Goal: Task Accomplishment & Management: Manage account settings

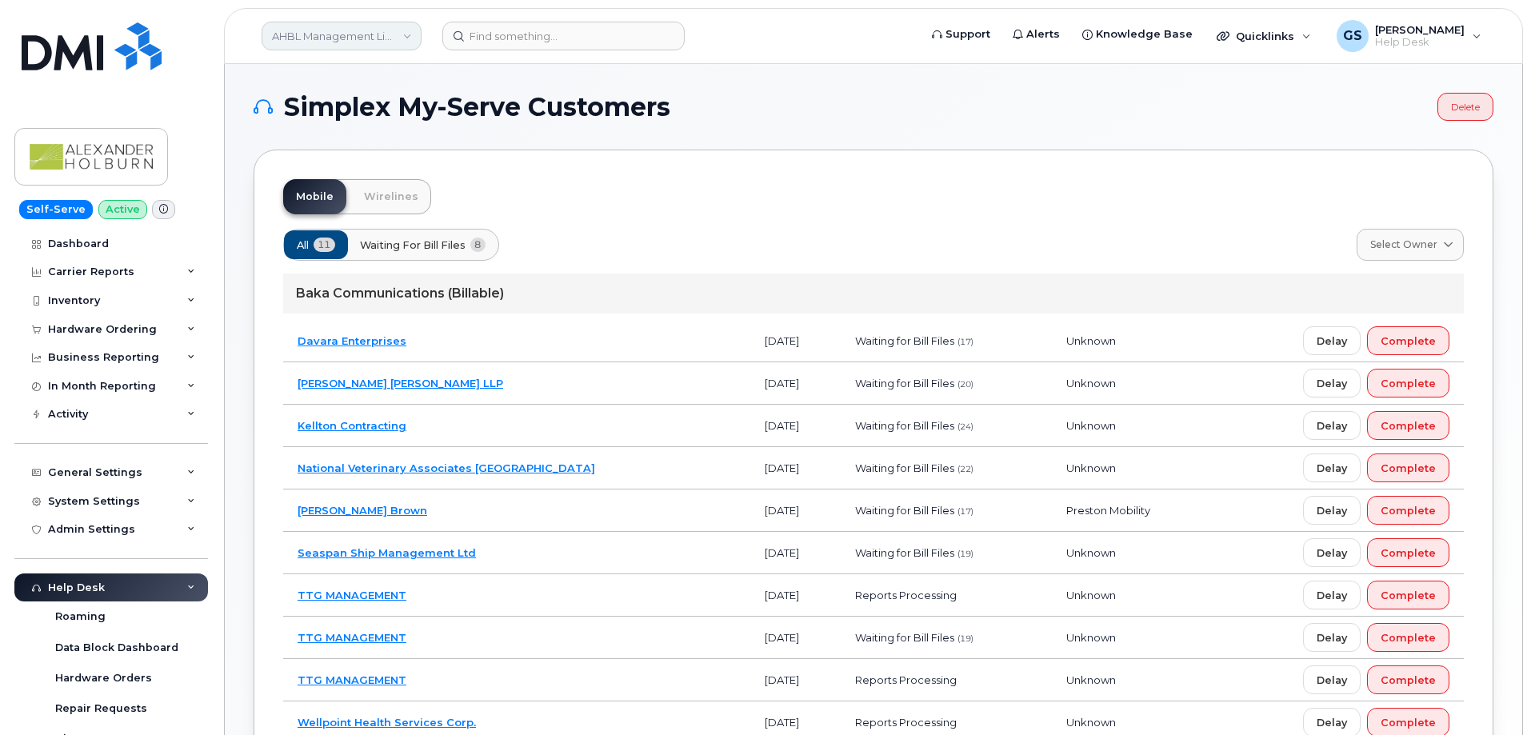
click at [379, 34] on link "AHBL Management Limited Partnership" at bounding box center [342, 36] width 160 height 29
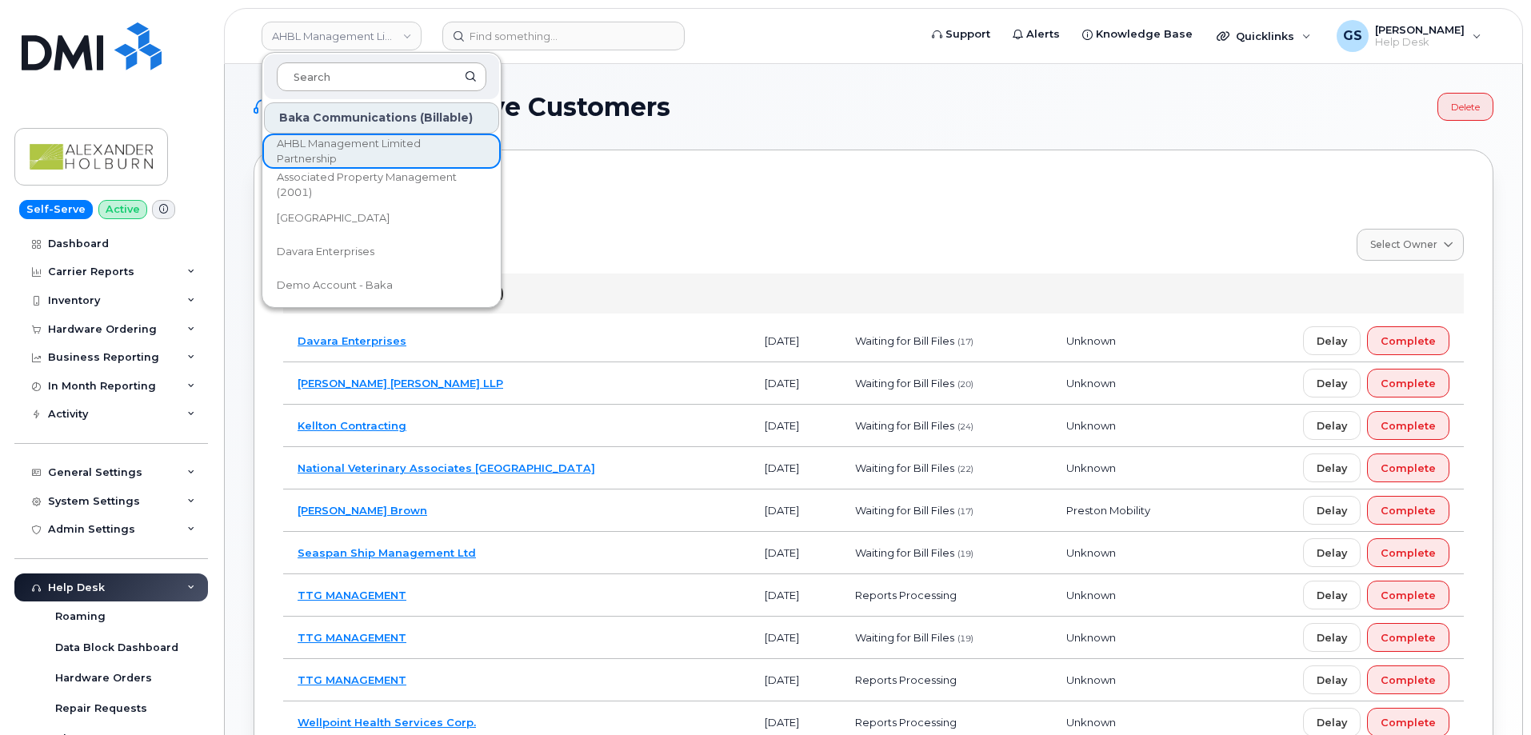
click at [394, 77] on input at bounding box center [382, 76] width 210 height 29
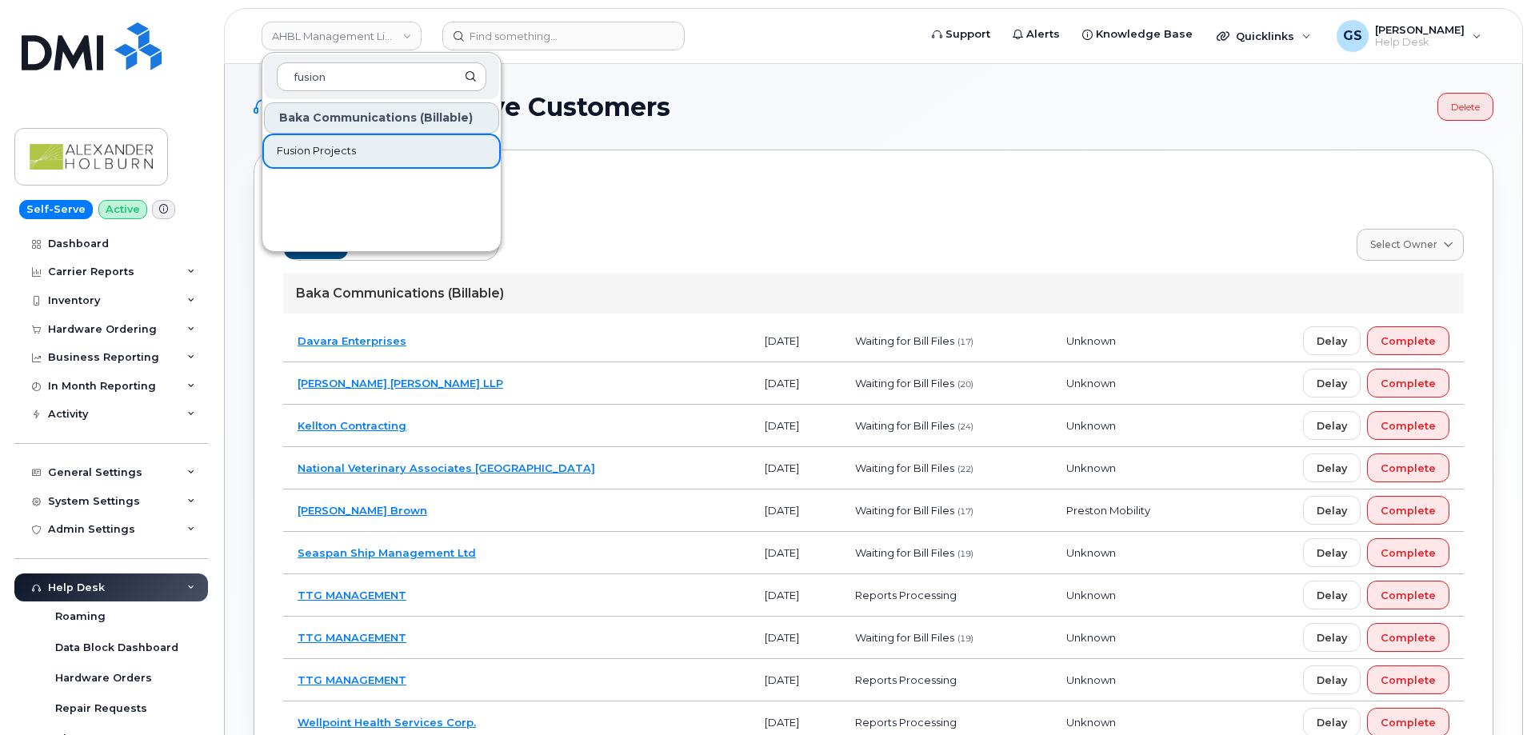
type input "fusion"
click at [462, 146] on link "Fusion Projects" at bounding box center [381, 151] width 235 height 32
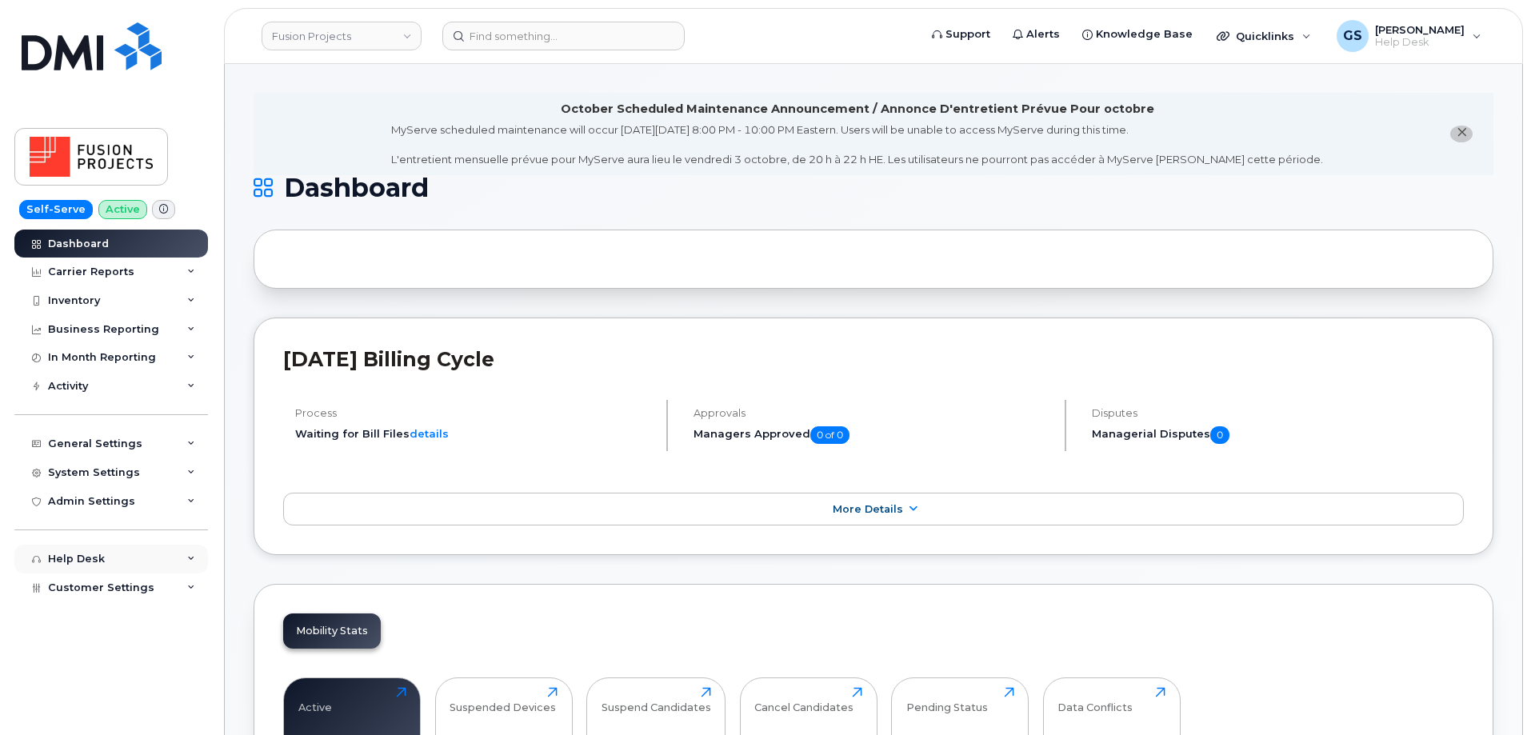
click at [160, 564] on div "Help Desk" at bounding box center [111, 559] width 194 height 29
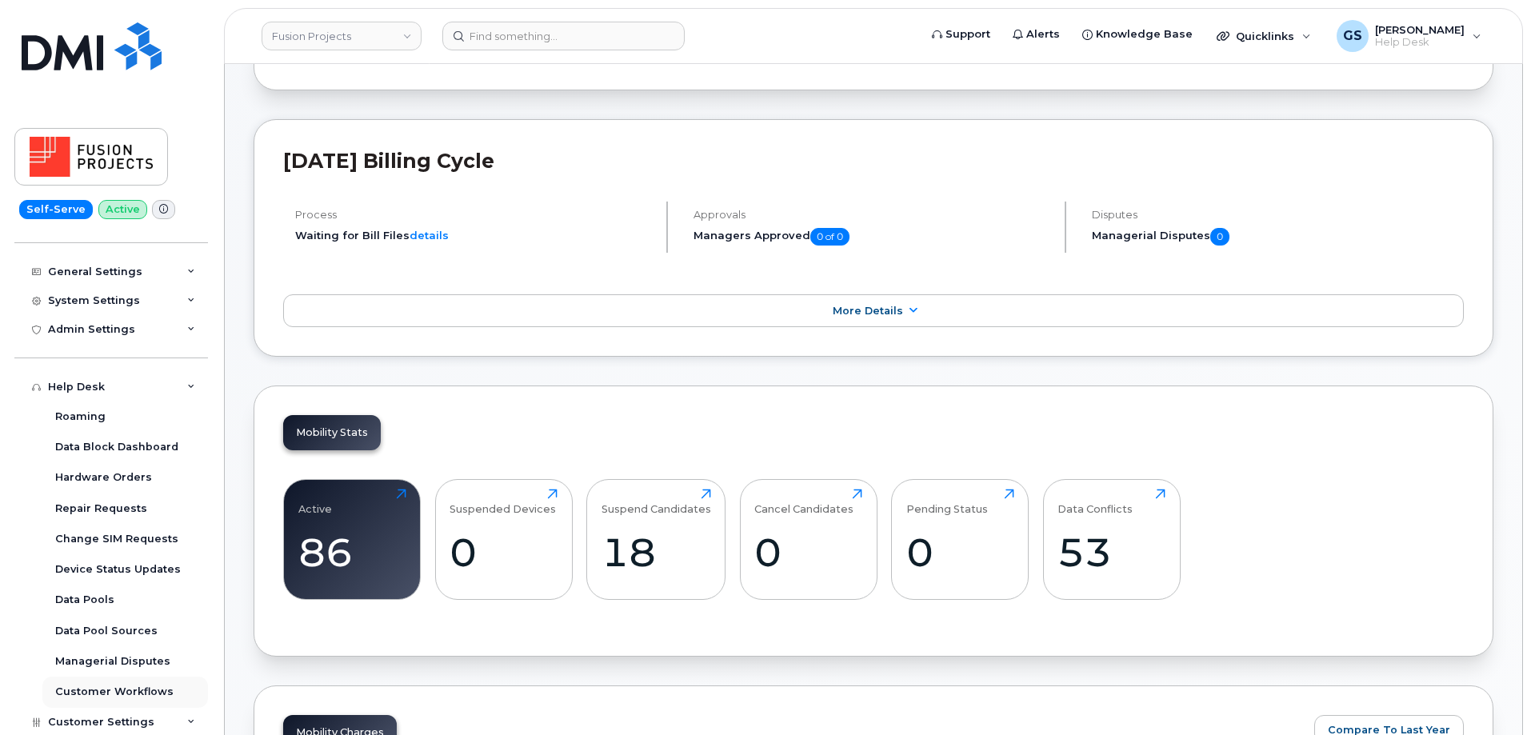
scroll to position [240, 0]
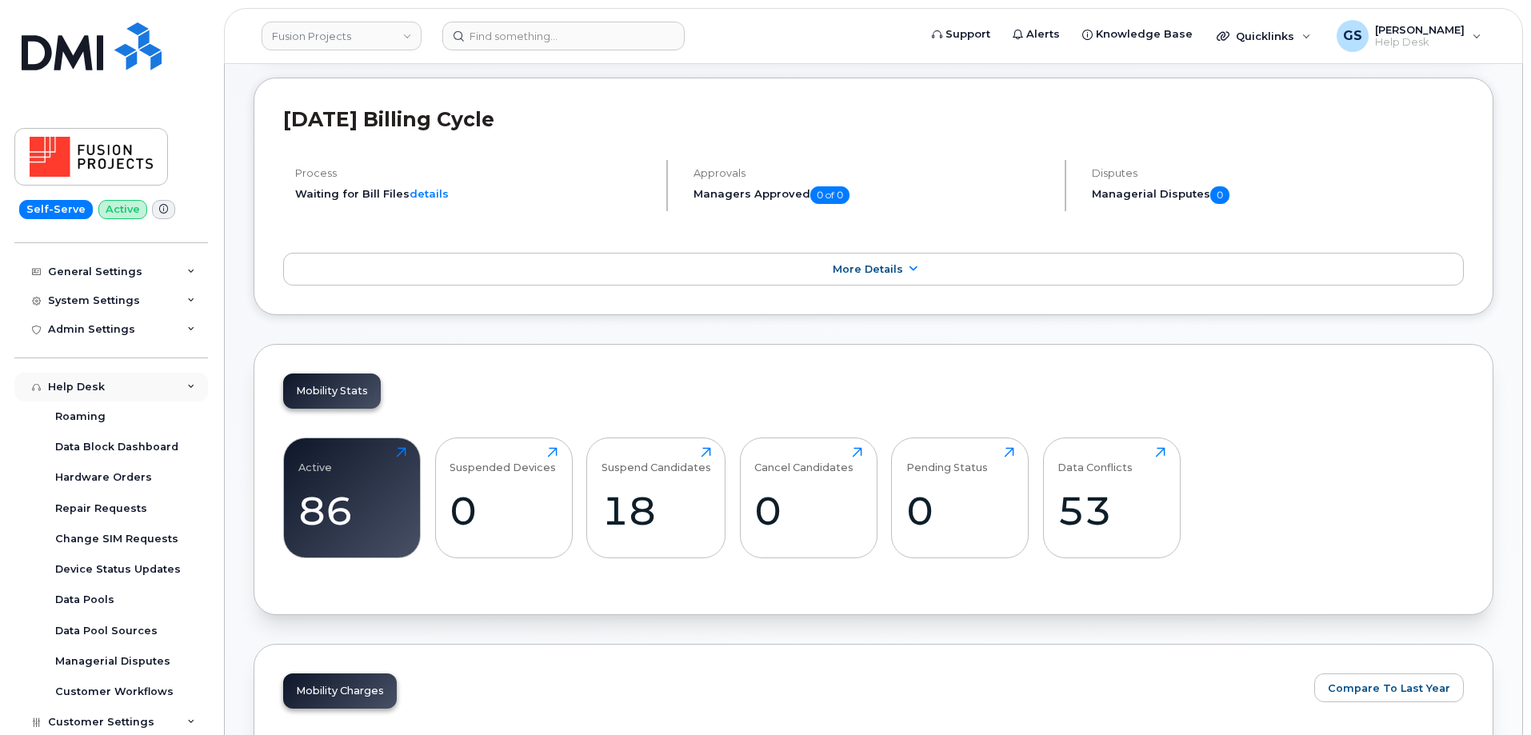
click at [146, 387] on div "Help Desk" at bounding box center [111, 387] width 194 height 29
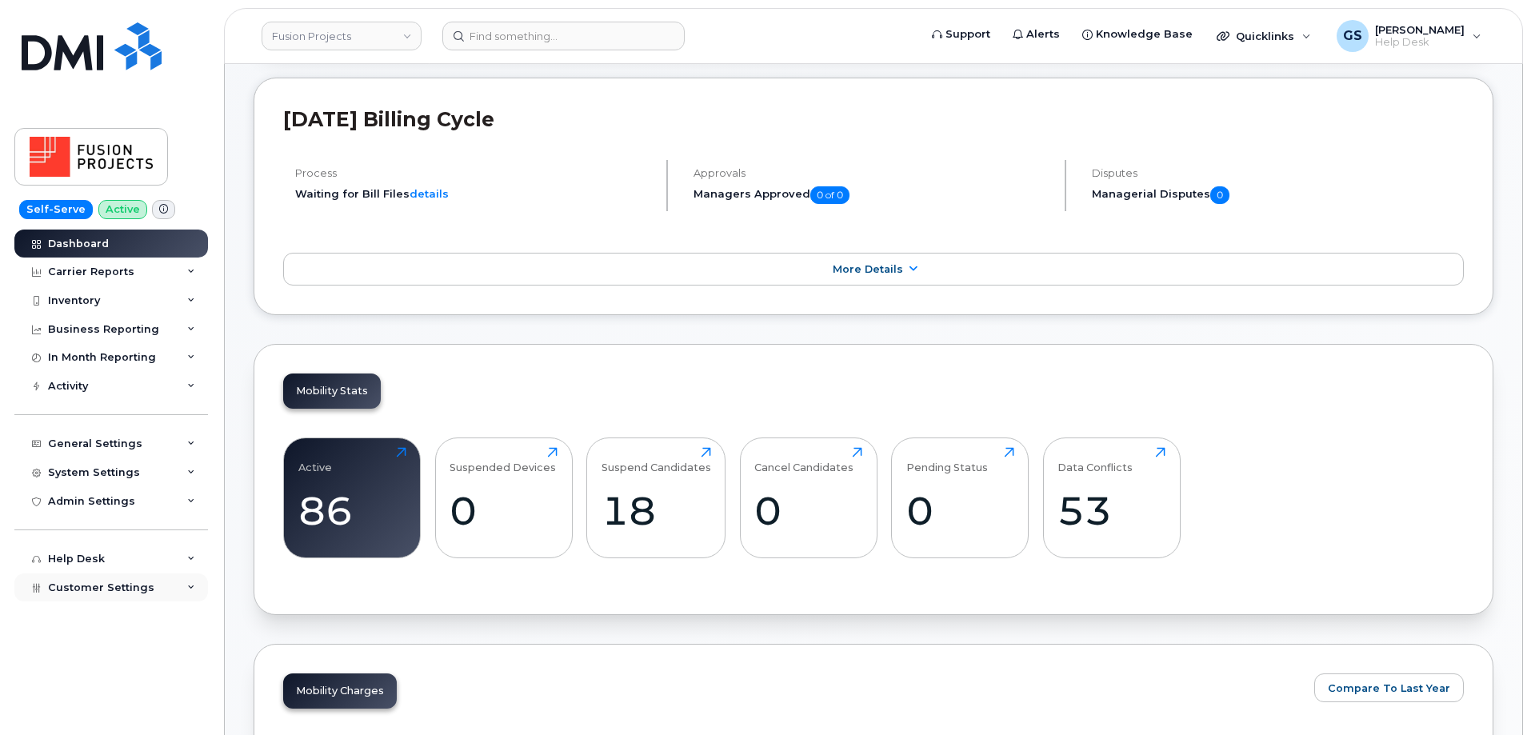
click at [134, 601] on div "Customer Settings" at bounding box center [111, 588] width 194 height 29
click at [161, 462] on div "System Settings" at bounding box center [111, 472] width 194 height 29
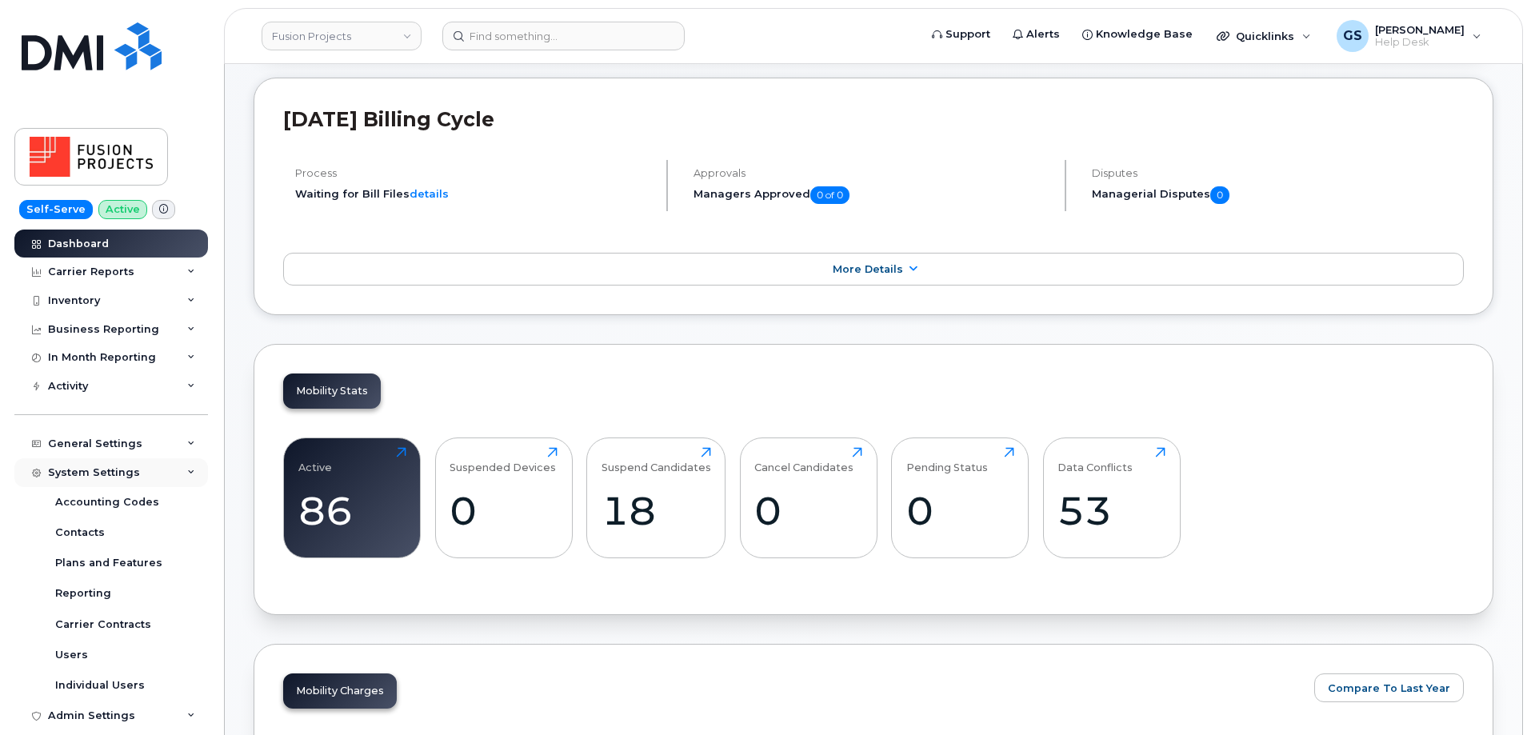
click at [149, 478] on div "System Settings" at bounding box center [111, 472] width 194 height 29
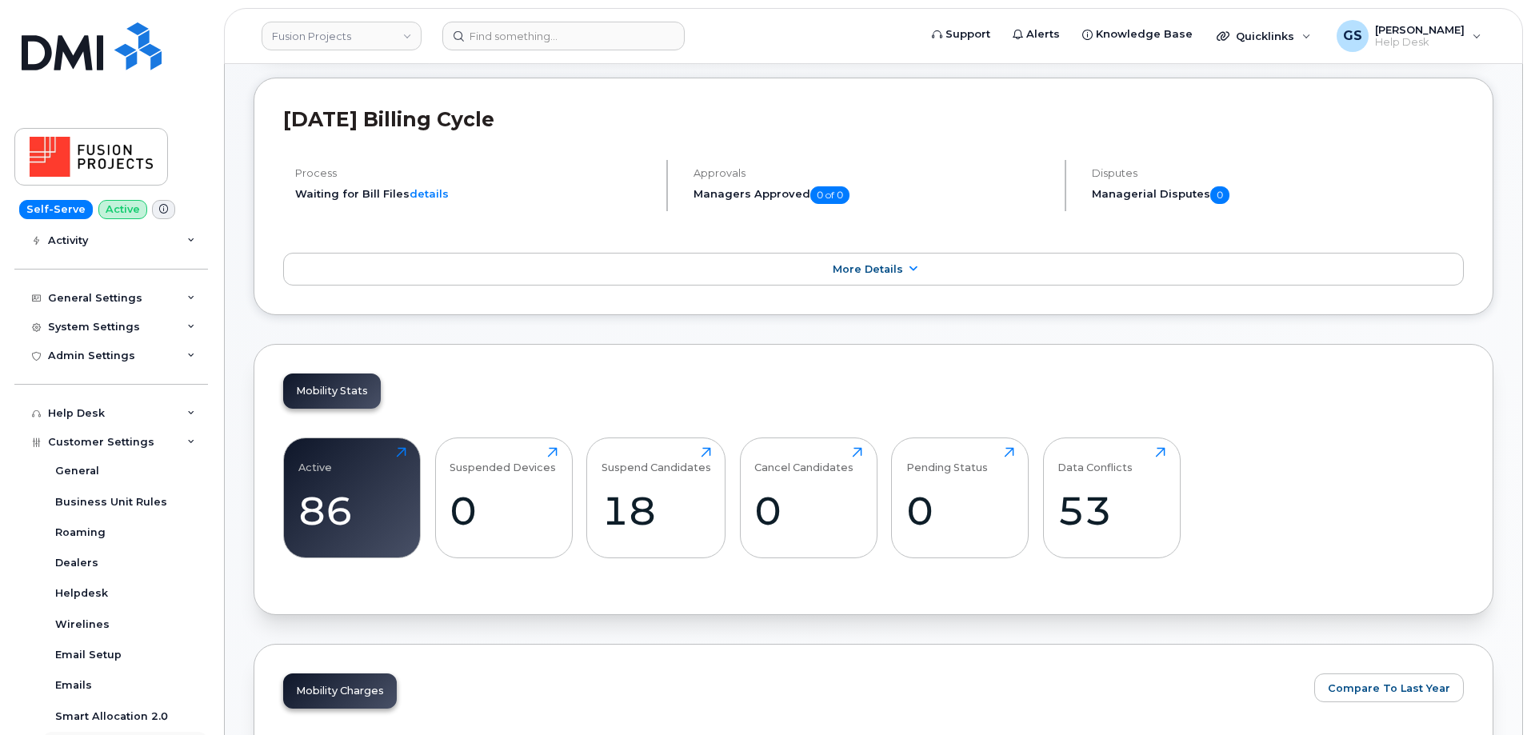
scroll to position [264, 0]
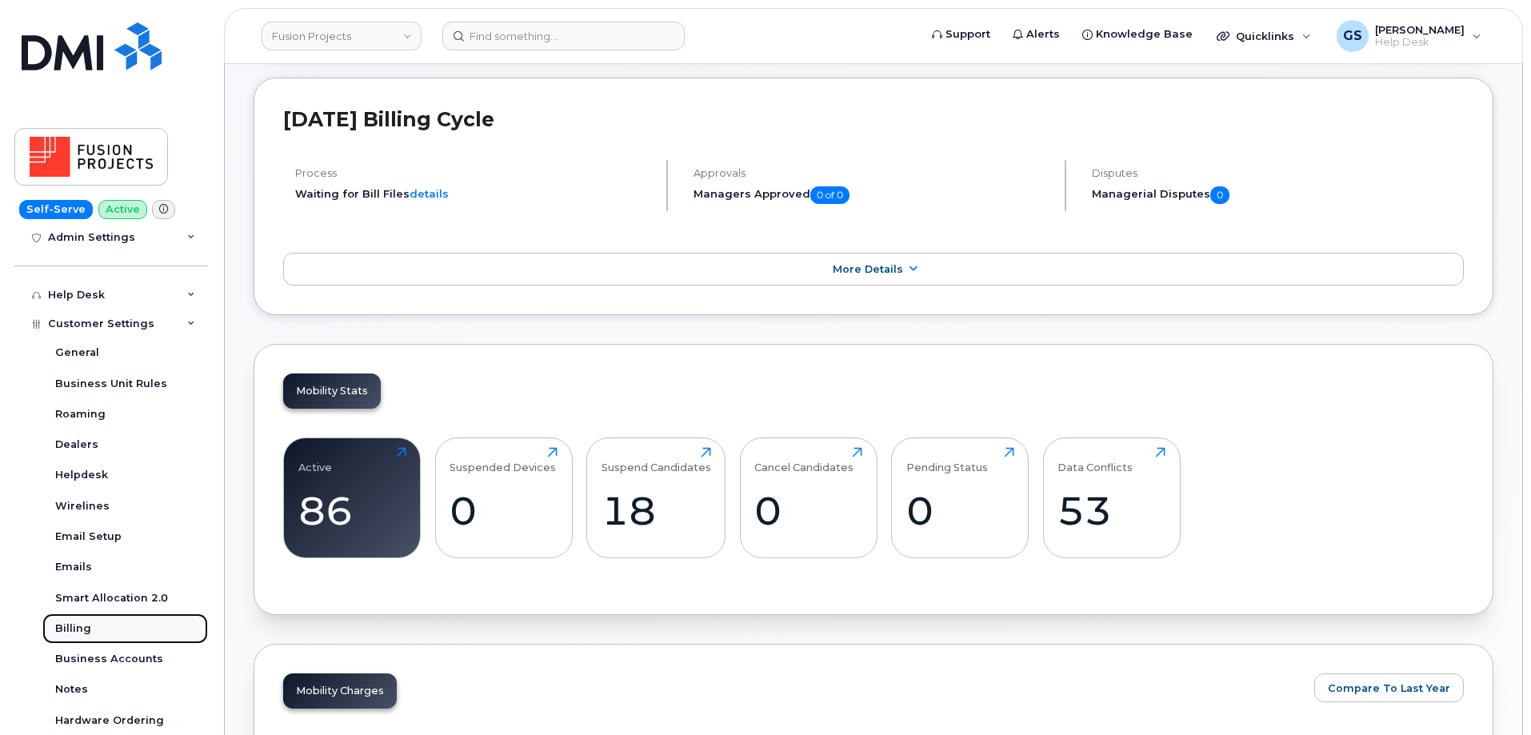
click at [130, 622] on link "Billing" at bounding box center [125, 629] width 166 height 30
click at [95, 626] on link "Billing" at bounding box center [125, 629] width 166 height 30
click at [118, 622] on link "Billing" at bounding box center [125, 629] width 166 height 30
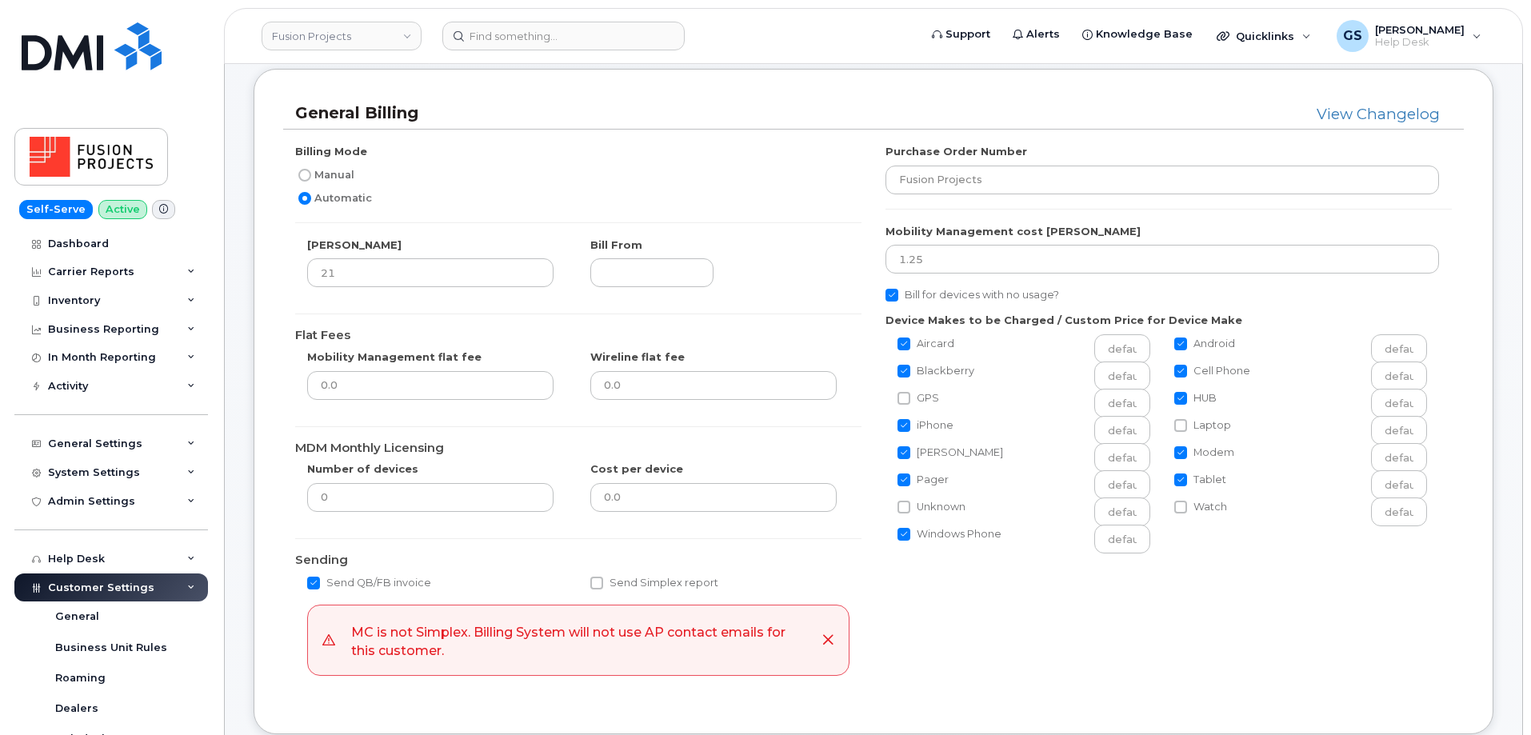
scroll to position [640, 0]
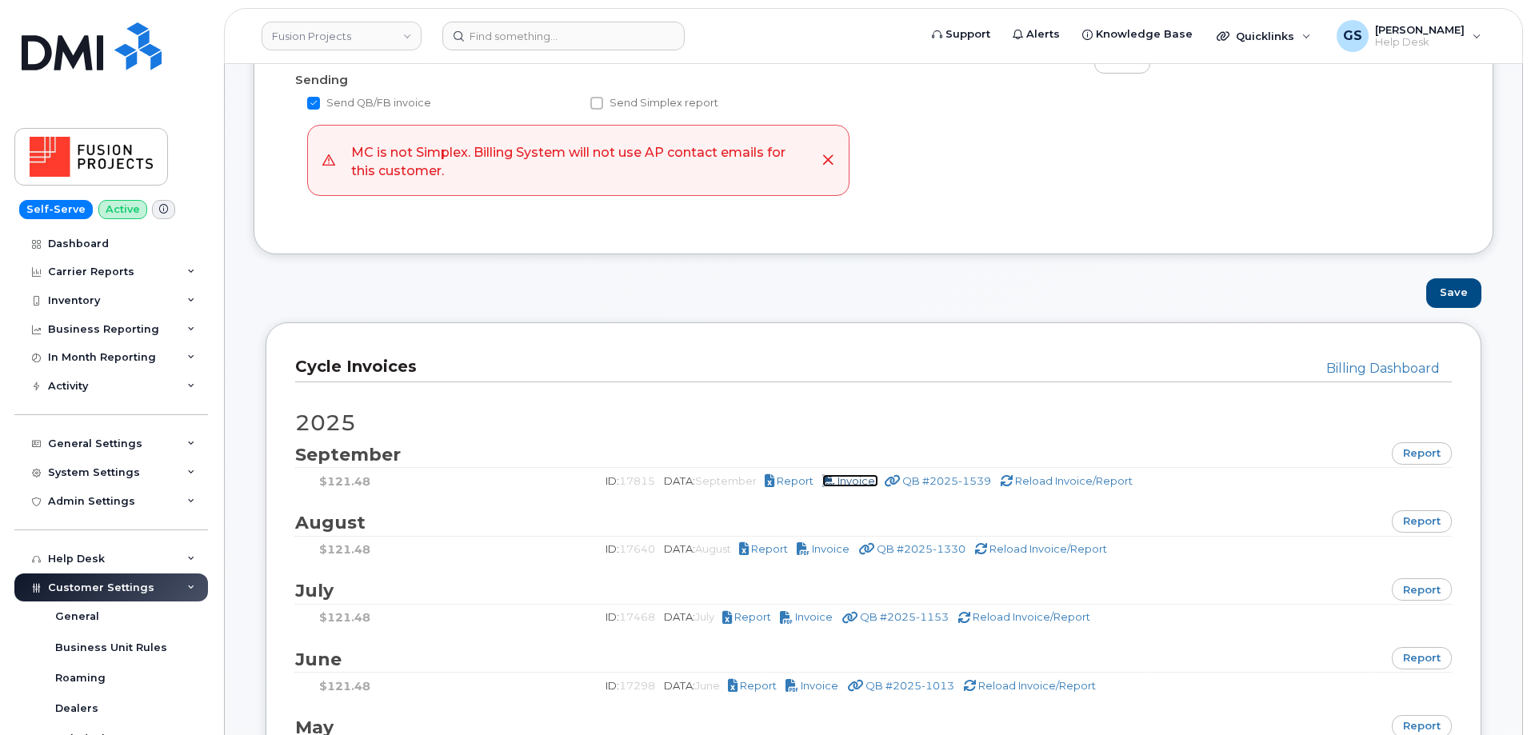
click at [862, 480] on span "Invoice" at bounding box center [857, 480] width 38 height 13
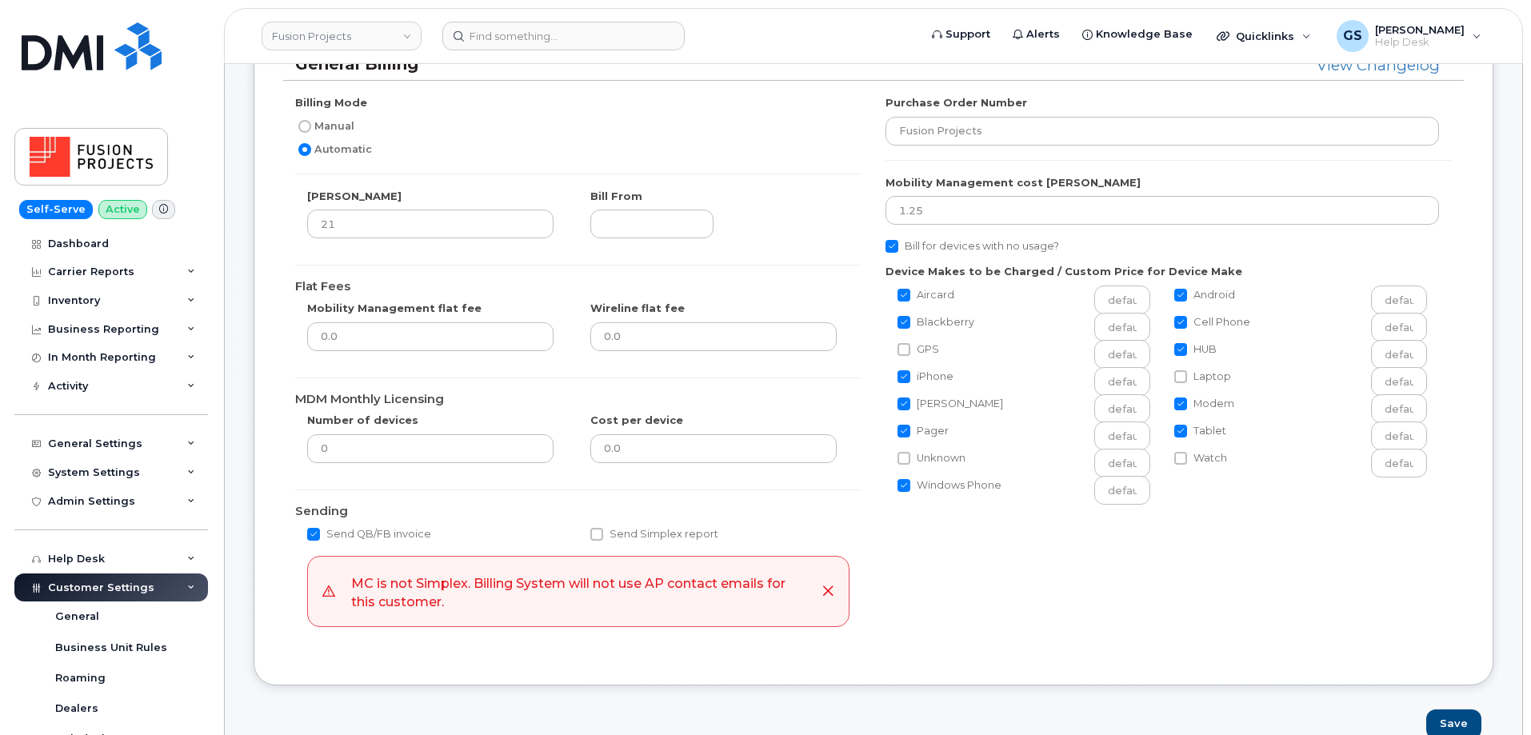
scroll to position [160, 0]
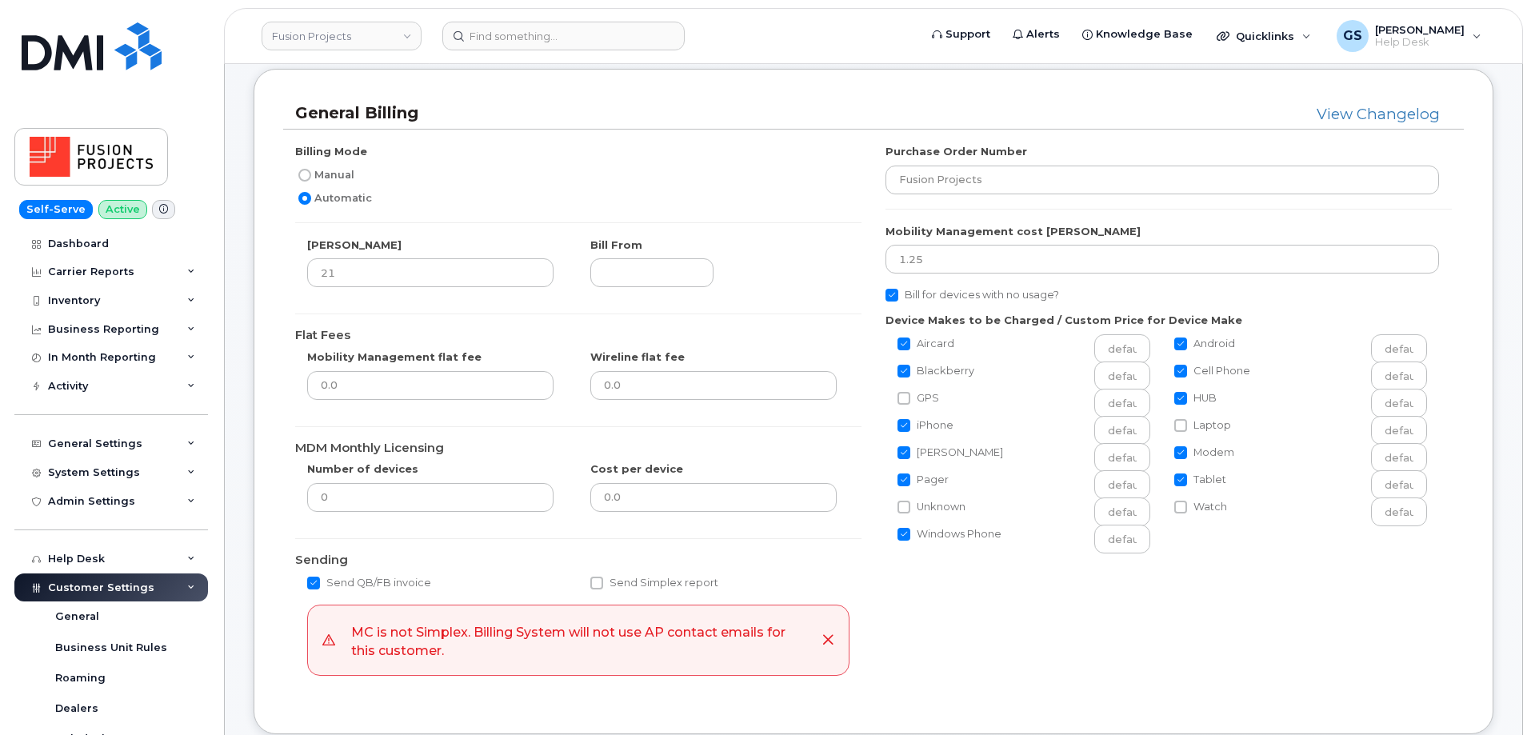
click at [869, 366] on div "Billing Mode Manual Automatic Bill Day 21 Bill From Flat Fees Mobility Manageme…" at bounding box center [578, 417] width 590 height 546
